Goal: Find specific page/section: Find specific page/section

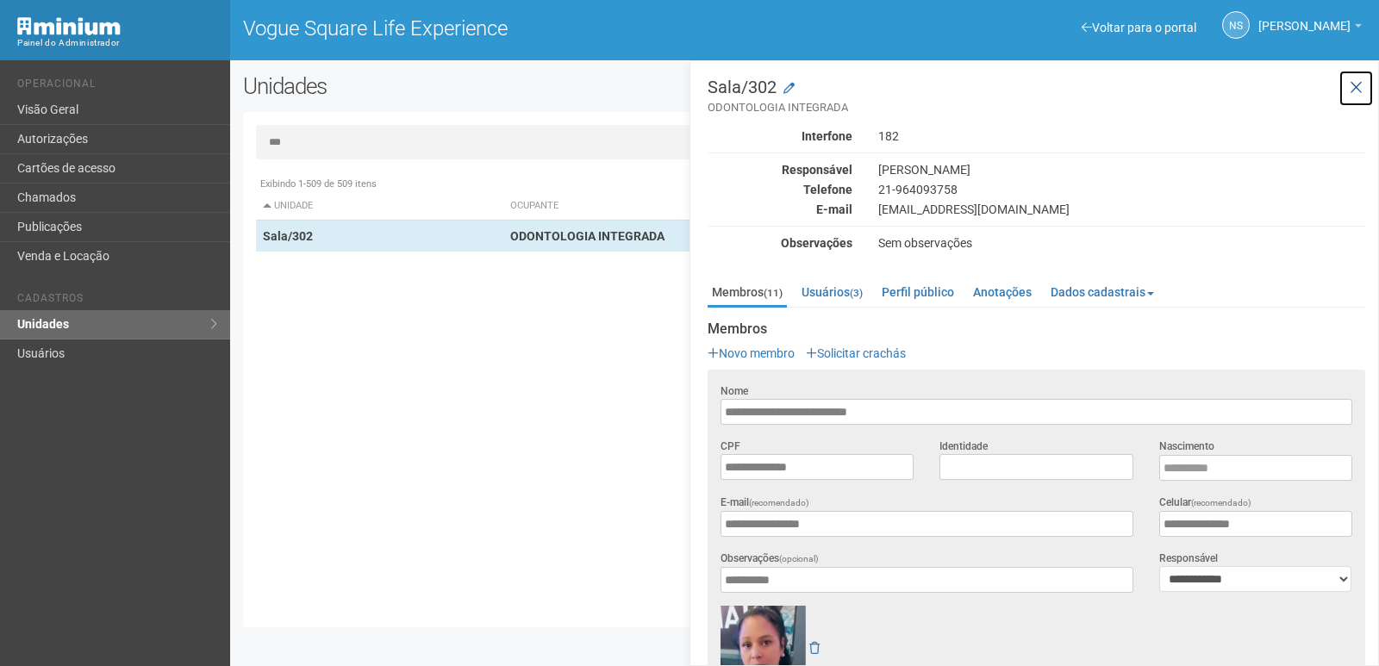
click at [1355, 80] on icon at bounding box center [1355, 87] width 13 height 17
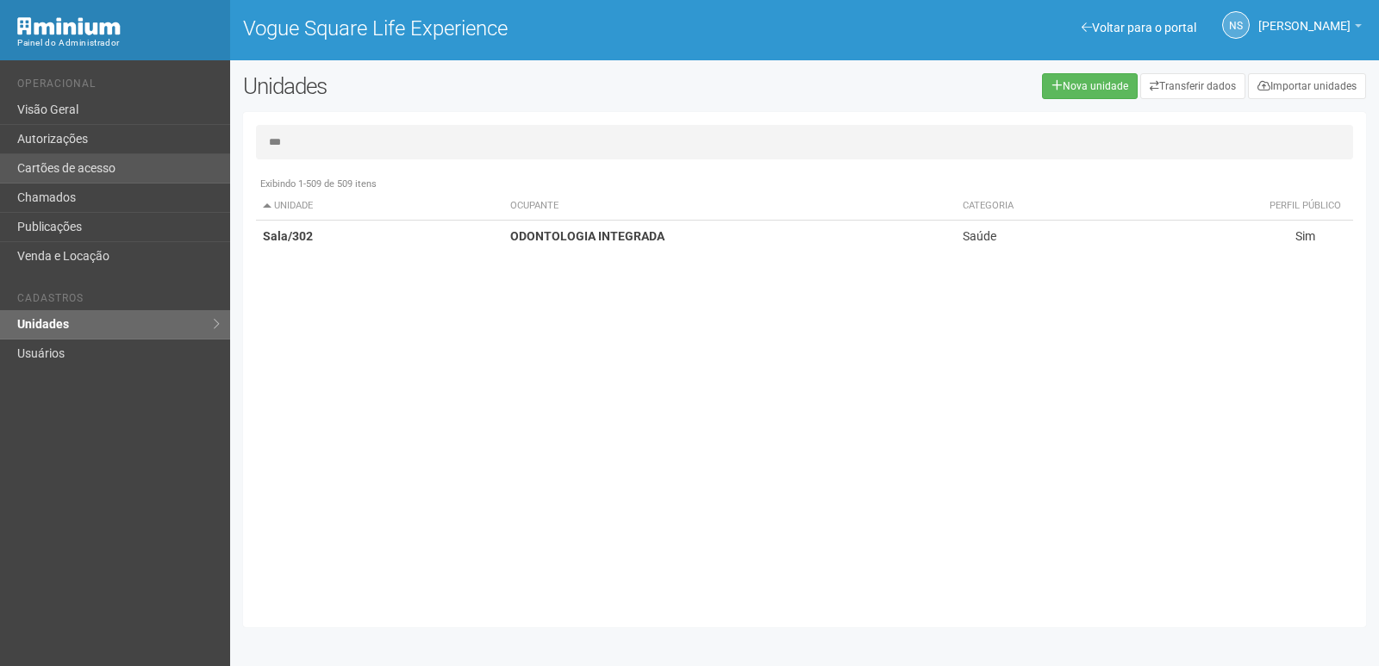
drag, startPoint x: 314, startPoint y: 140, endPoint x: 211, endPoint y: 156, distance: 103.7
click at [211, 156] on div "Voltar para o portal Operacional Visão Geral Autorizações Cartões de acesso Cha…" at bounding box center [689, 363] width 1379 height 606
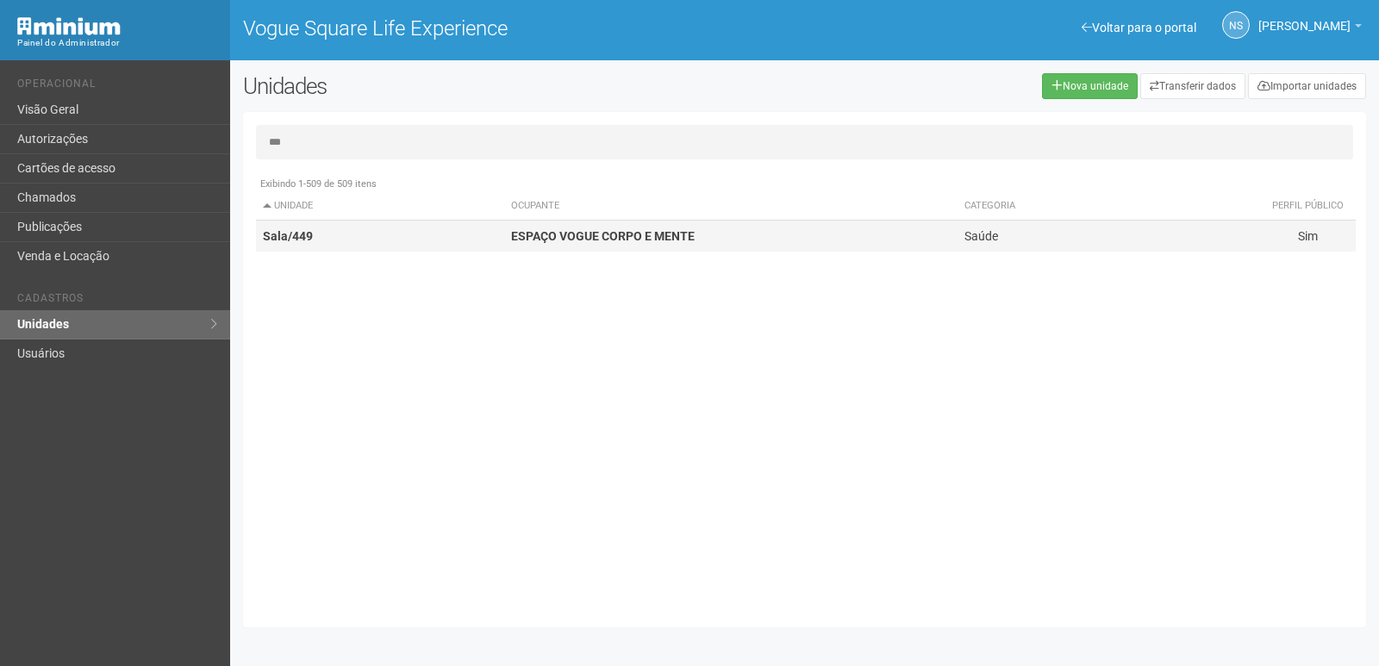
click at [591, 227] on td "ESPAÇO VOGUE CORPO E MENTE" at bounding box center [730, 237] width 453 height 32
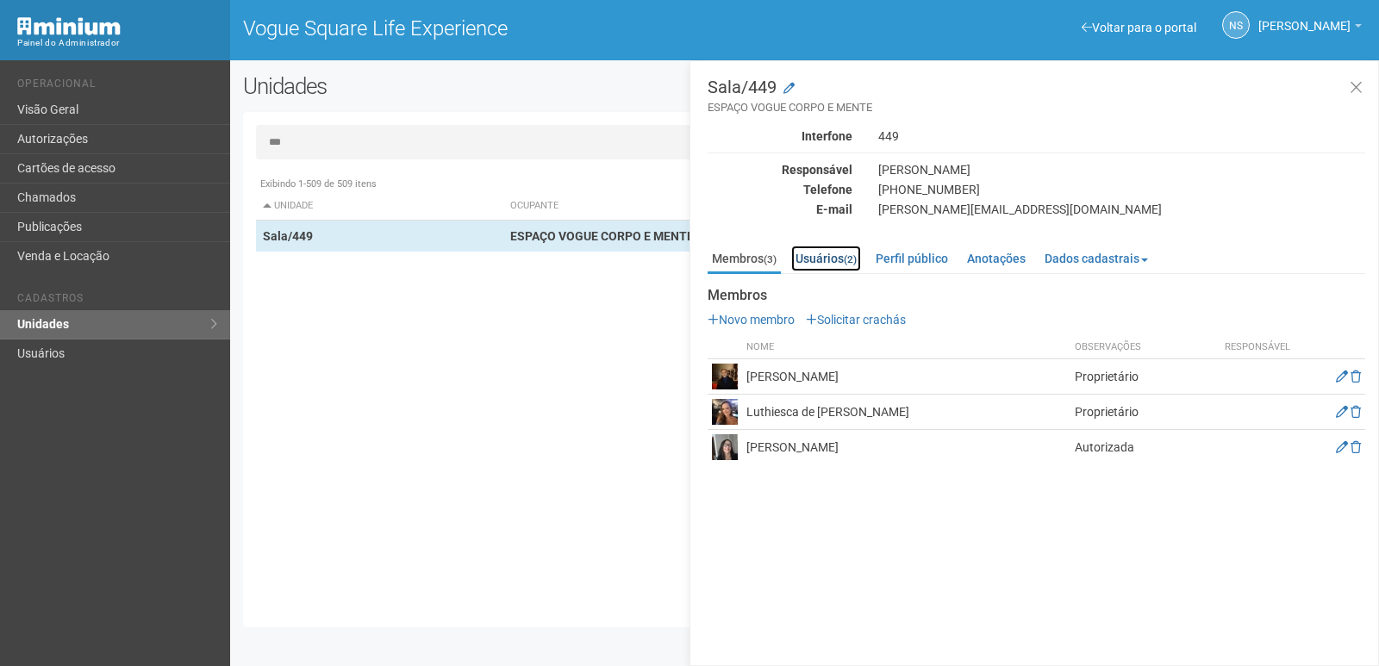
click at [813, 265] on link "Usuários (2)" at bounding box center [826, 259] width 70 height 26
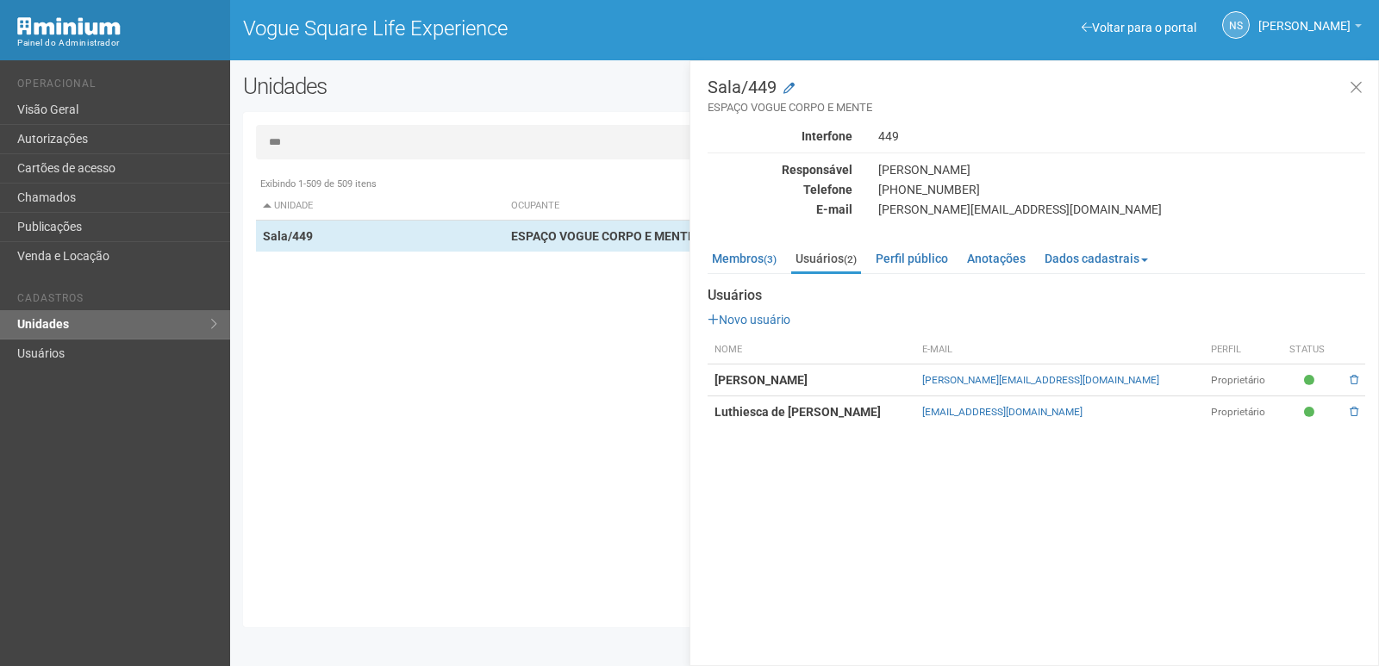
click at [661, 509] on div "Exibindo 1-509 de 509 itens Unidade Ocupante Categoria Perfil público Loja/101 …" at bounding box center [811, 391] width 1110 height 446
click at [433, 134] on input "***" at bounding box center [804, 142] width 1097 height 34
click at [1365, 87] on button at bounding box center [1355, 88] width 35 height 37
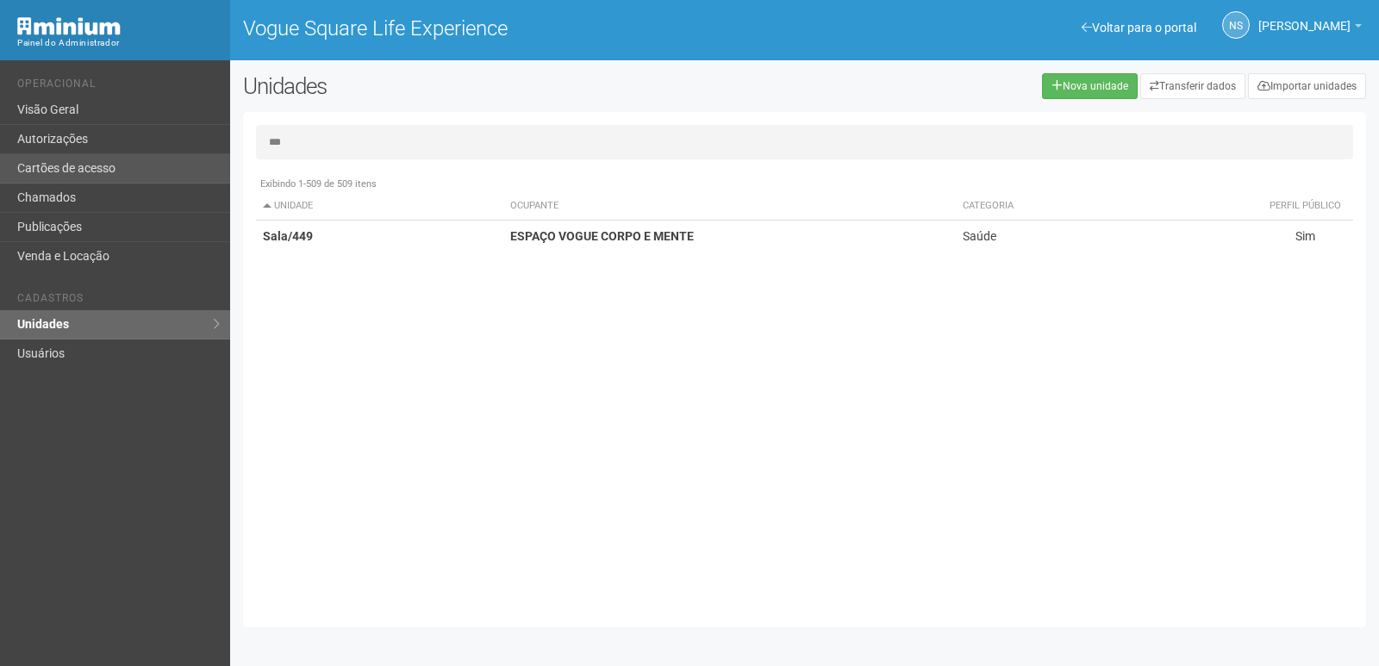
drag, startPoint x: 362, startPoint y: 147, endPoint x: 221, endPoint y: 164, distance: 142.3
click at [205, 167] on div "Voltar para o portal Operacional Visão Geral Autorizações Cartões de acesso Cha…" at bounding box center [689, 363] width 1379 height 606
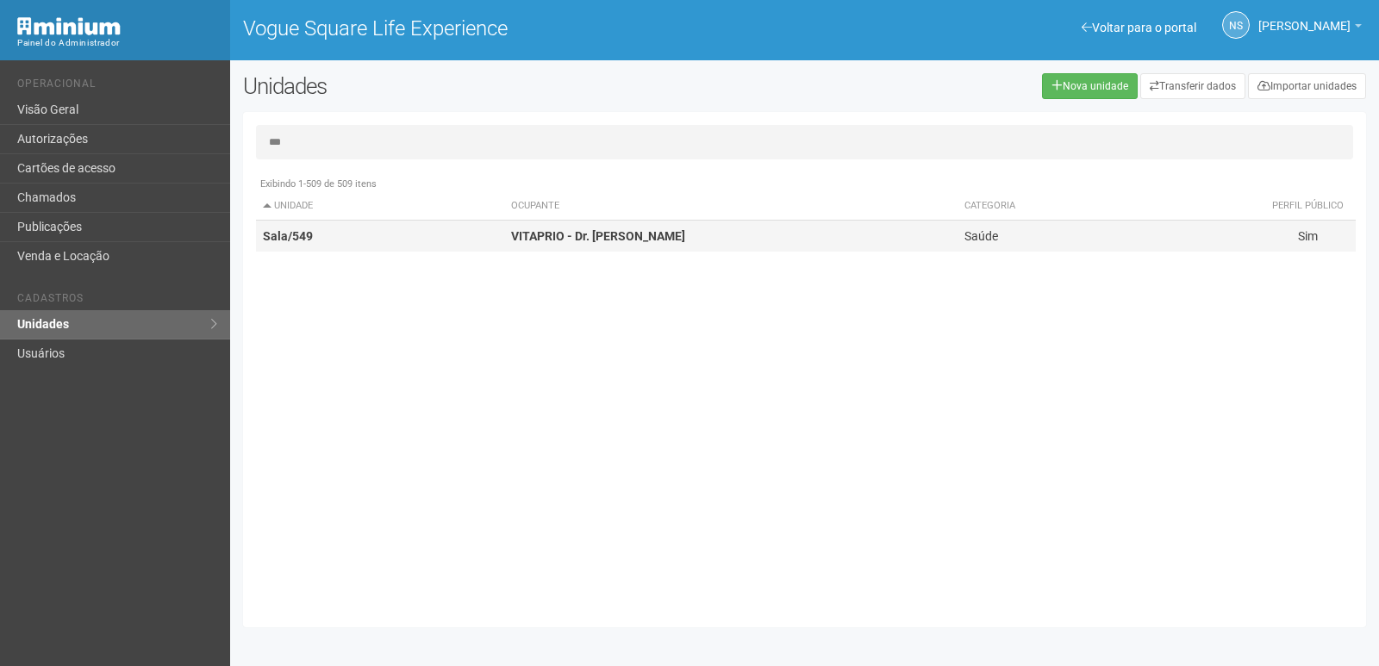
click at [695, 231] on td "VITAPRIO - Dr. [PERSON_NAME]" at bounding box center [730, 237] width 453 height 32
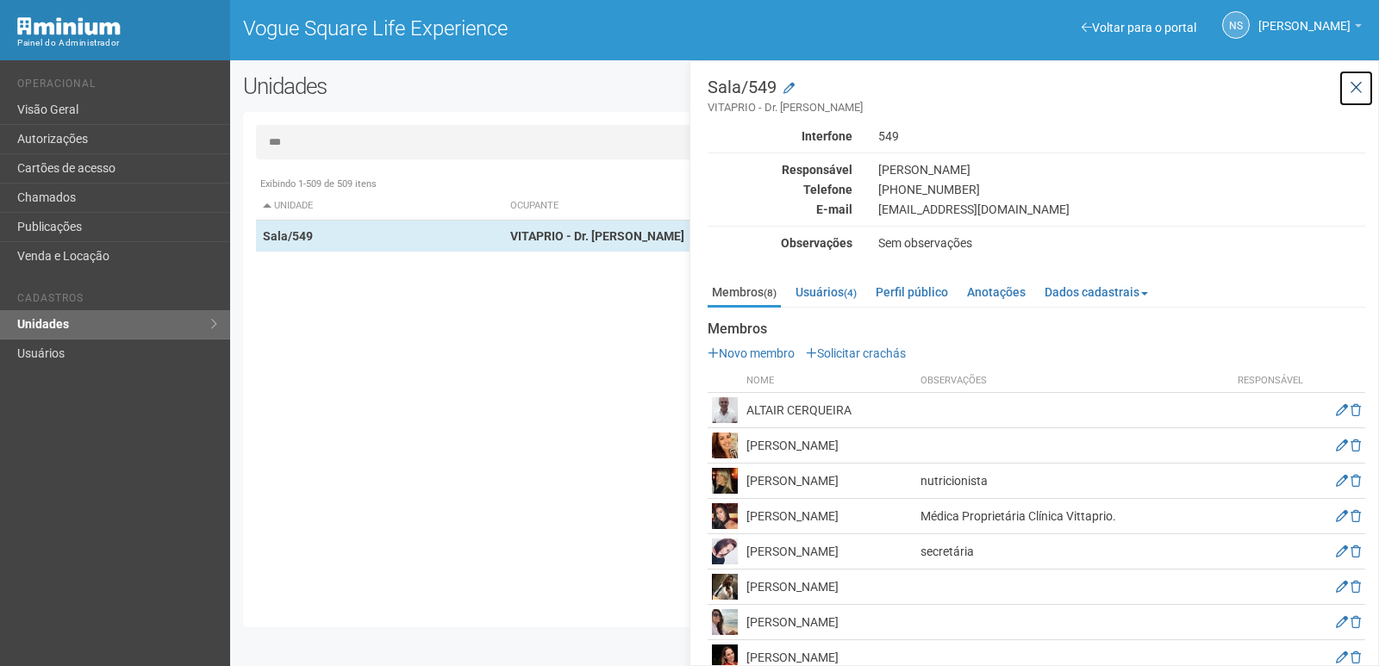
click at [1351, 89] on icon at bounding box center [1355, 87] width 13 height 17
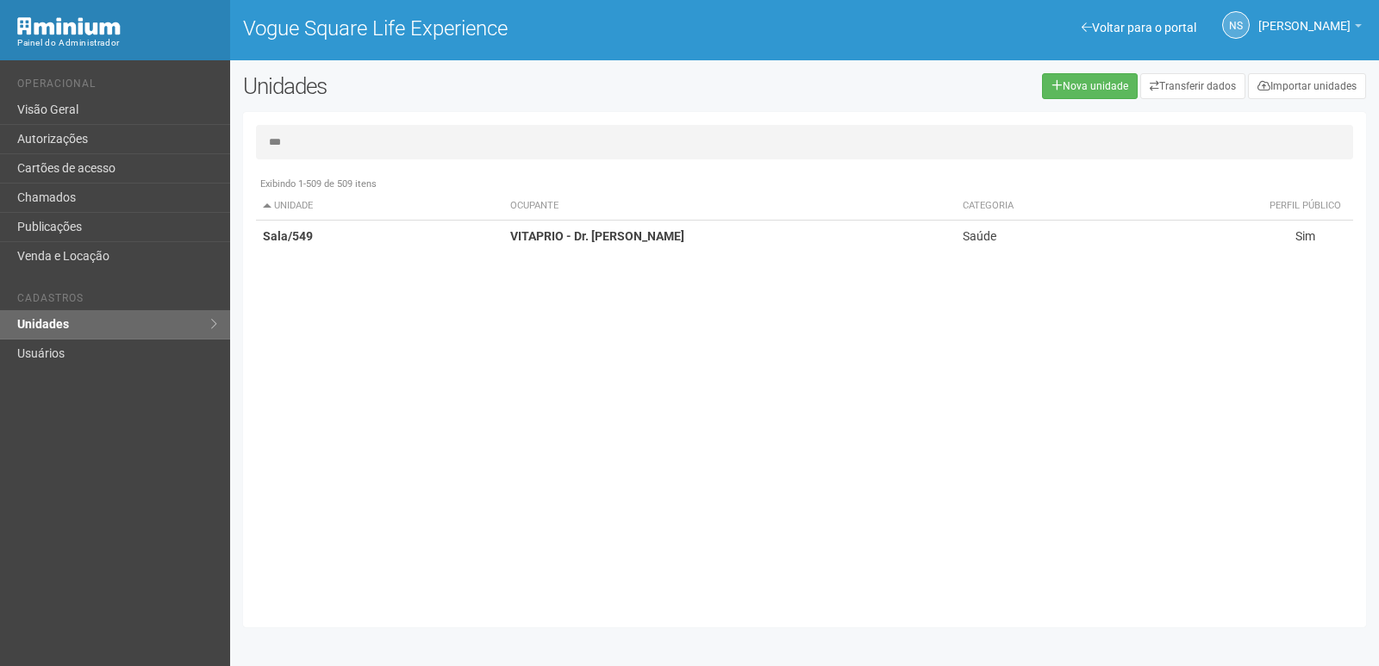
click at [304, 139] on input "***" at bounding box center [804, 142] width 1097 height 34
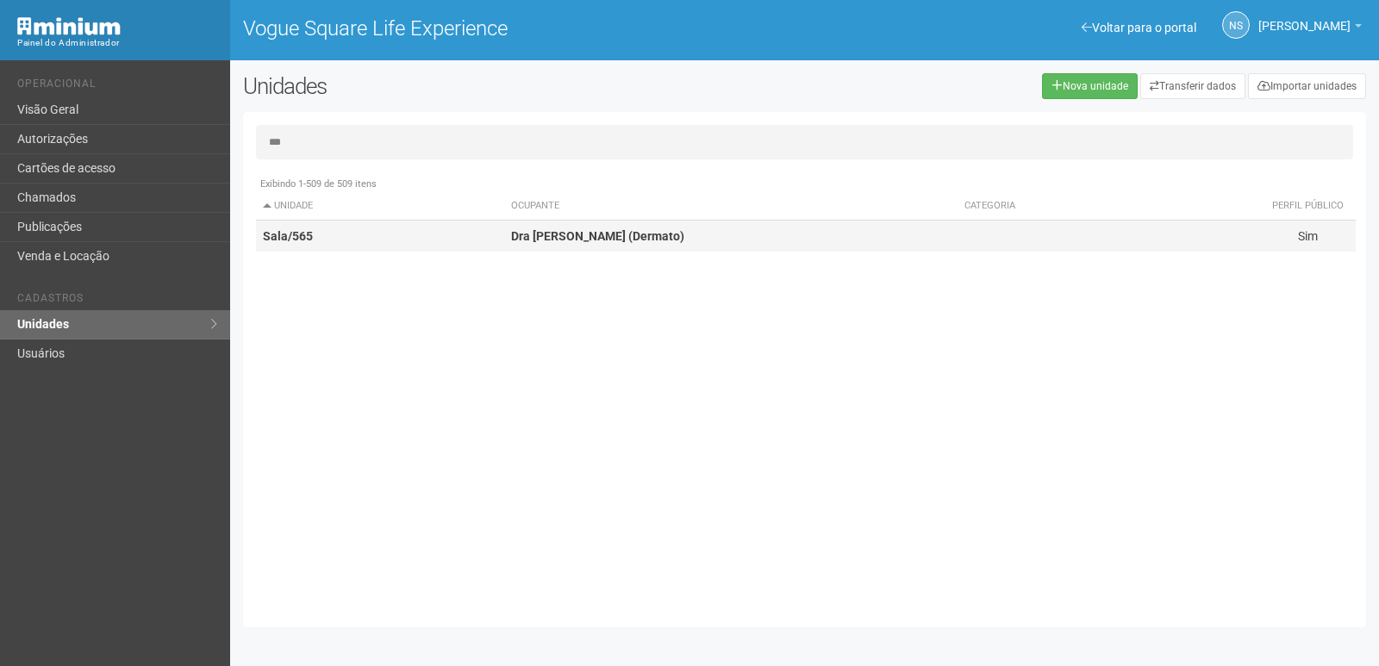
type input "***"
click at [554, 227] on td "Dra [PERSON_NAME] (Dermato)" at bounding box center [730, 237] width 453 height 32
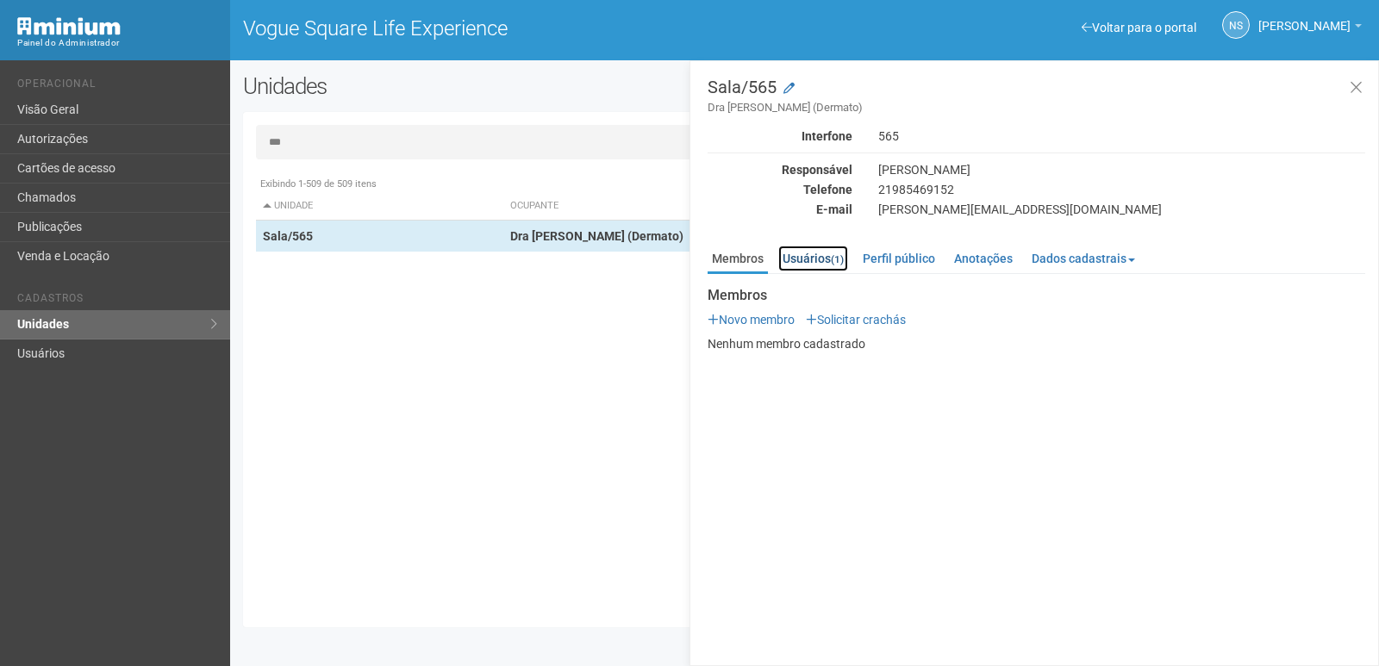
click at [819, 250] on link "Usuários (1)" at bounding box center [813, 259] width 70 height 26
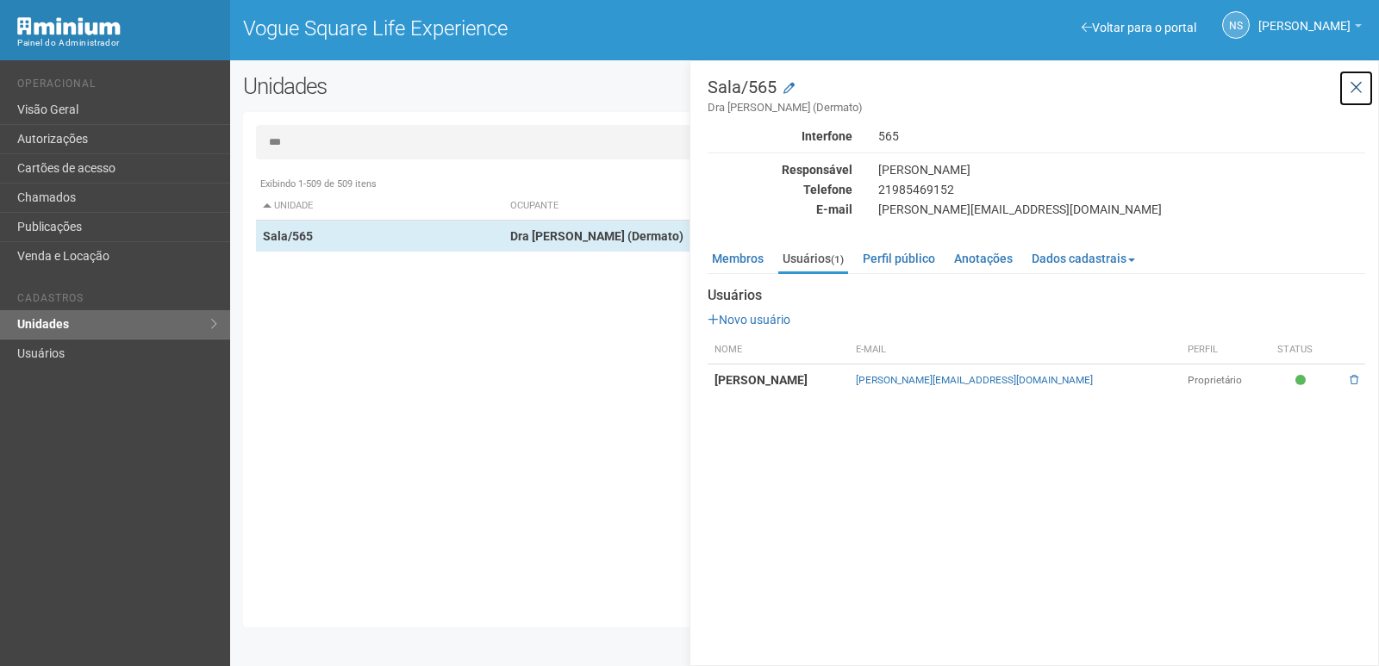
click at [1351, 84] on icon at bounding box center [1355, 87] width 13 height 17
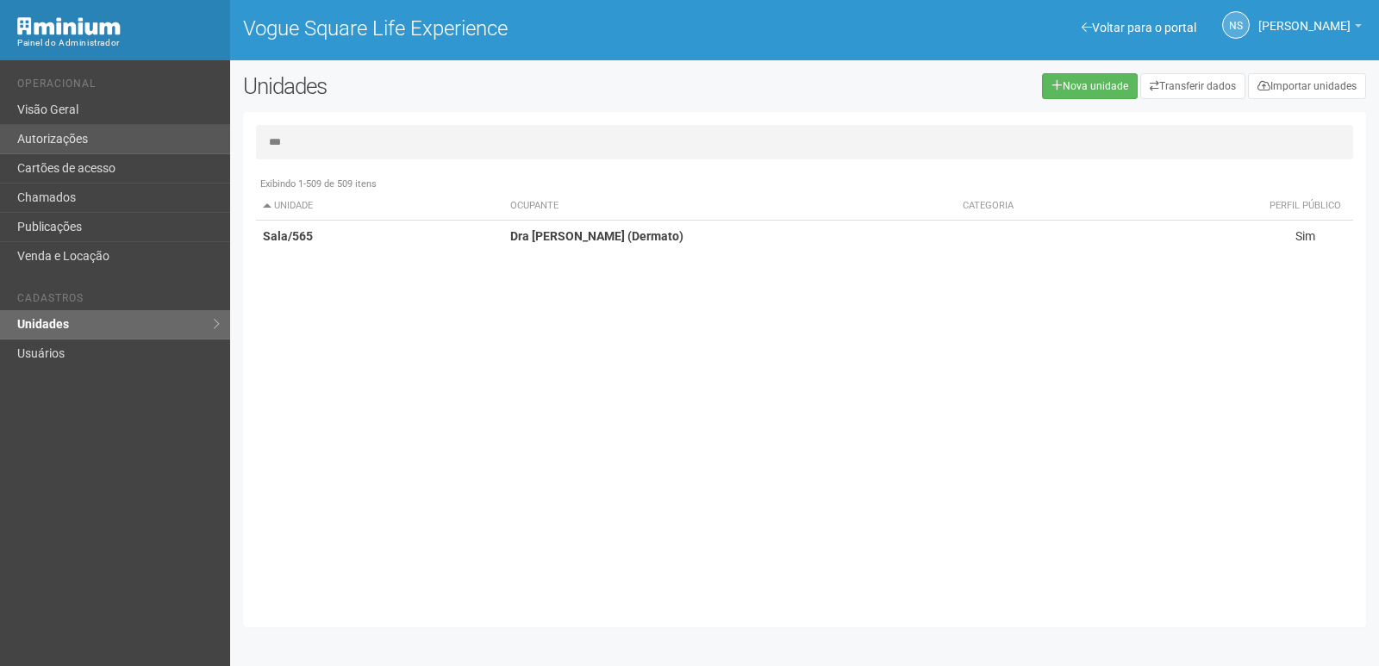
drag, startPoint x: 307, startPoint y: 140, endPoint x: 142, endPoint y: 142, distance: 164.6
click at [143, 142] on div "Voltar para o portal Operacional Visão Geral Autorizações Cartões de acesso Cha…" at bounding box center [689, 363] width 1379 height 606
